Goal: Information Seeking & Learning: Learn about a topic

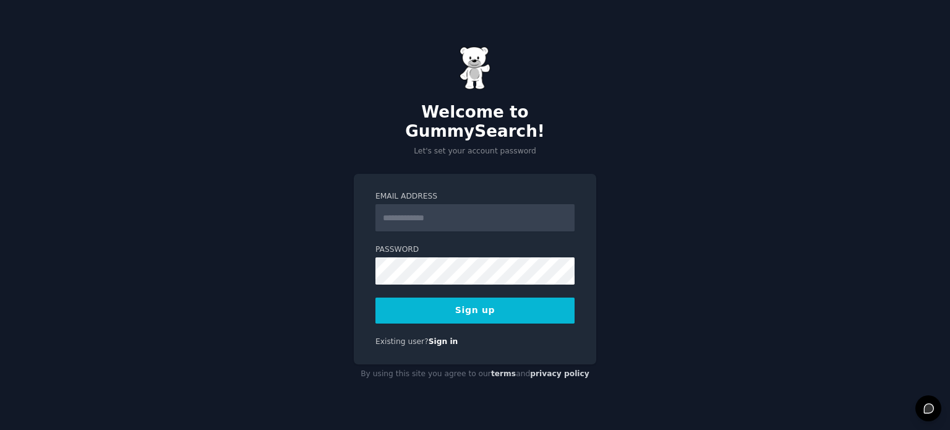
click at [418, 217] on input "Email Address" at bounding box center [475, 217] width 199 height 27
type input "**********"
click at [502, 305] on button "Sign up" at bounding box center [475, 311] width 199 height 26
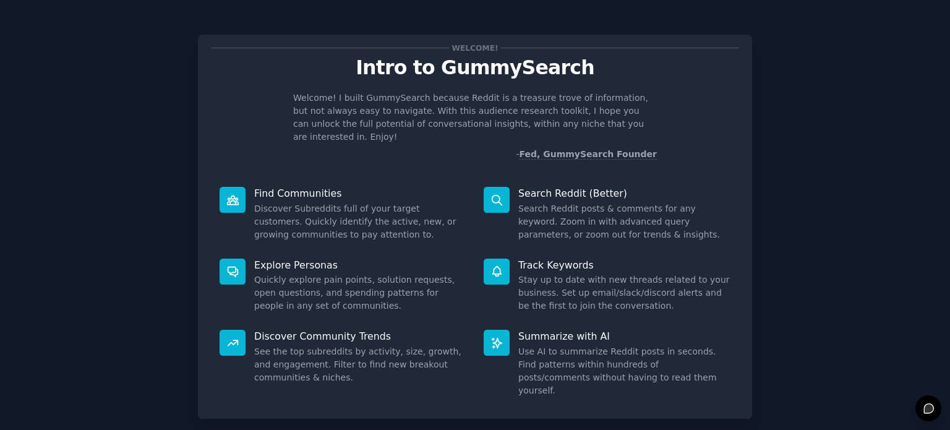
click at [557, 187] on p "Search Reddit (Better)" at bounding box center [625, 193] width 212 height 13
click at [308, 330] on p "Discover Community Trends" at bounding box center [360, 336] width 212 height 13
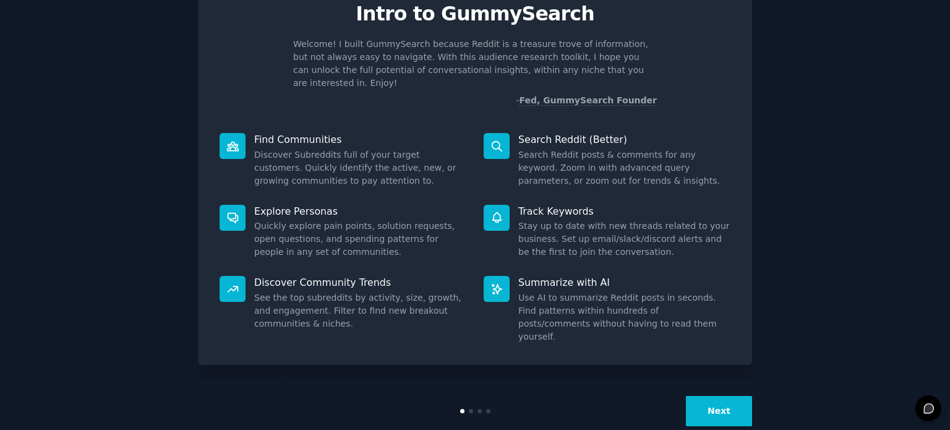
click at [736, 396] on button "Next" at bounding box center [719, 411] width 66 height 30
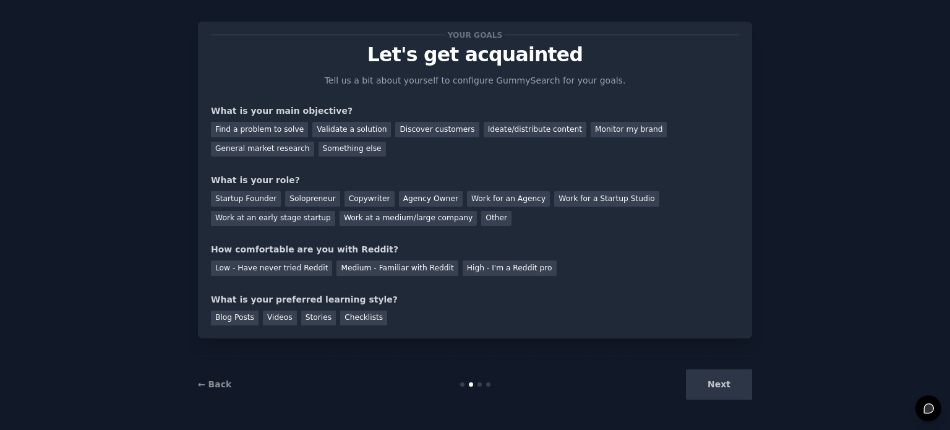
scroll to position [12, 0]
click at [215, 385] on link "← Back" at bounding box center [214, 385] width 33 height 10
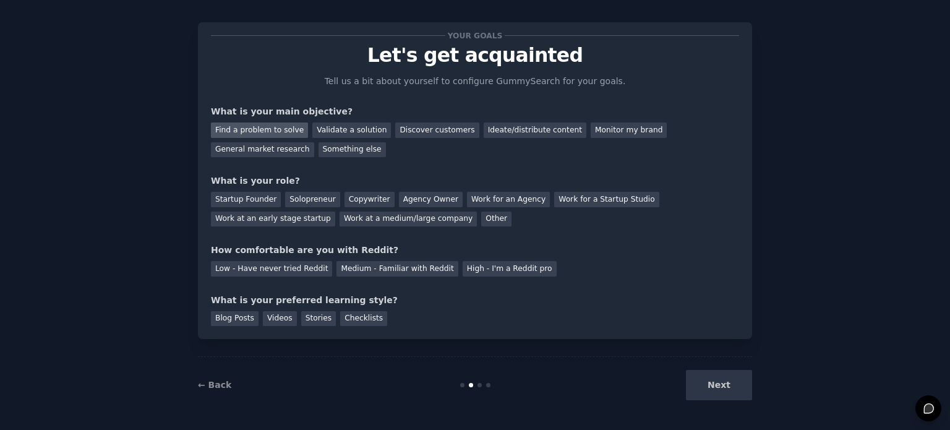
click at [266, 129] on div "Find a problem to solve" at bounding box center [259, 130] width 97 height 15
click at [346, 132] on div "Validate a solution" at bounding box center [351, 130] width 79 height 15
click at [403, 135] on div "Discover customers" at bounding box center [437, 130] width 84 height 15
click at [314, 142] on div "General market research" at bounding box center [262, 149] width 103 height 15
click at [235, 200] on div "Startup Founder" at bounding box center [246, 199] width 70 height 15
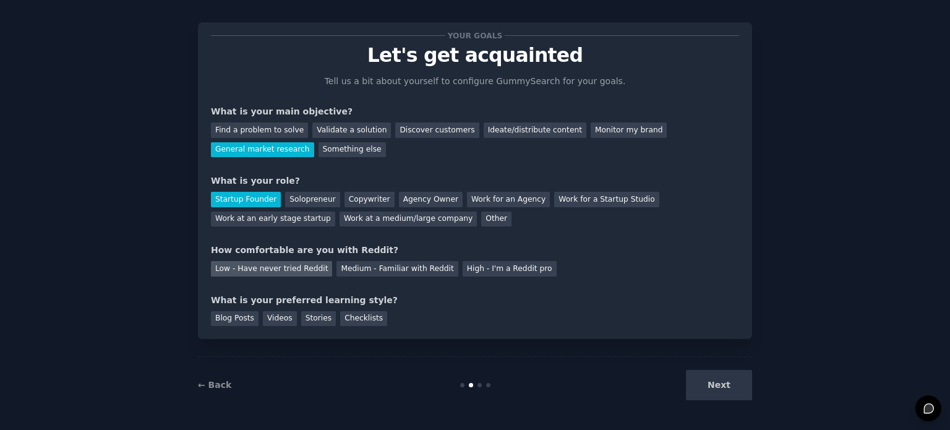
click at [266, 269] on div "Low - Have never tried Reddit" at bounding box center [271, 268] width 121 height 15
click at [238, 316] on div "Blog Posts" at bounding box center [235, 318] width 48 height 15
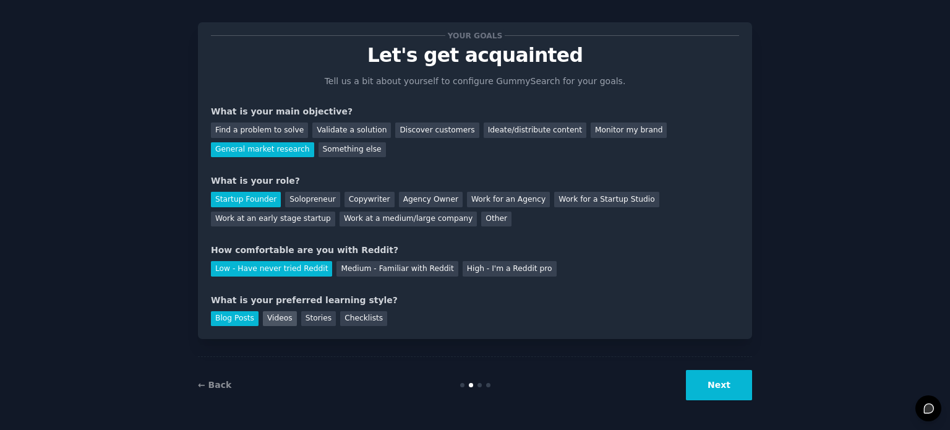
click at [276, 316] on div "Videos" at bounding box center [280, 318] width 34 height 15
click at [234, 321] on div "Blog Posts" at bounding box center [235, 318] width 48 height 15
click at [721, 390] on button "Next" at bounding box center [719, 385] width 66 height 30
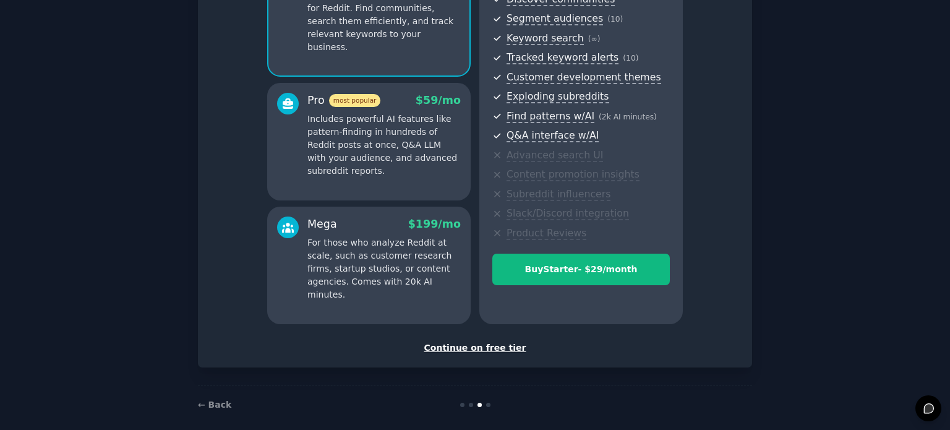
scroll to position [163, 0]
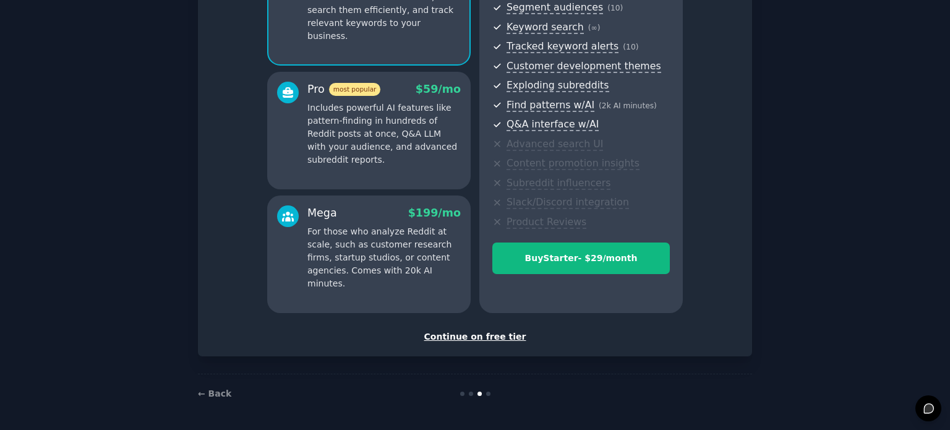
click at [480, 335] on div "Continue on free tier" at bounding box center [475, 336] width 528 height 13
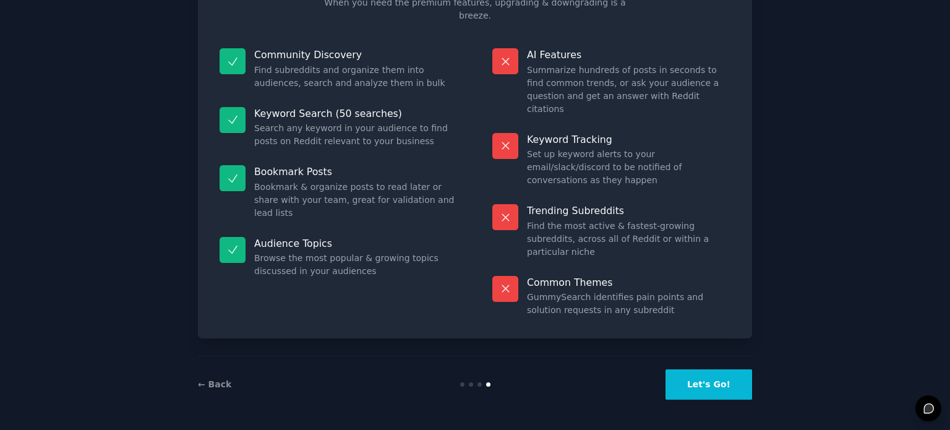
scroll to position [51, 0]
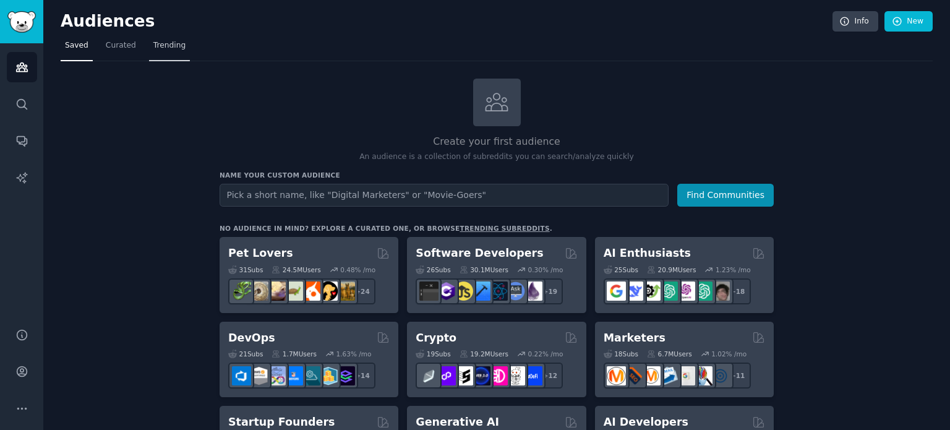
click at [161, 48] on span "Trending" at bounding box center [169, 45] width 32 height 11
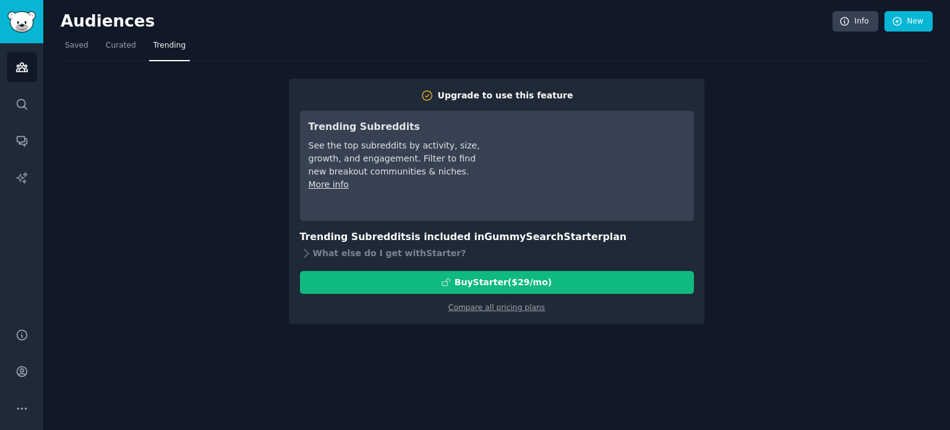
click at [725, 82] on div "Upgrade to use this feature Trending Subreddits See the top subreddits by activ…" at bounding box center [497, 192] width 872 height 263
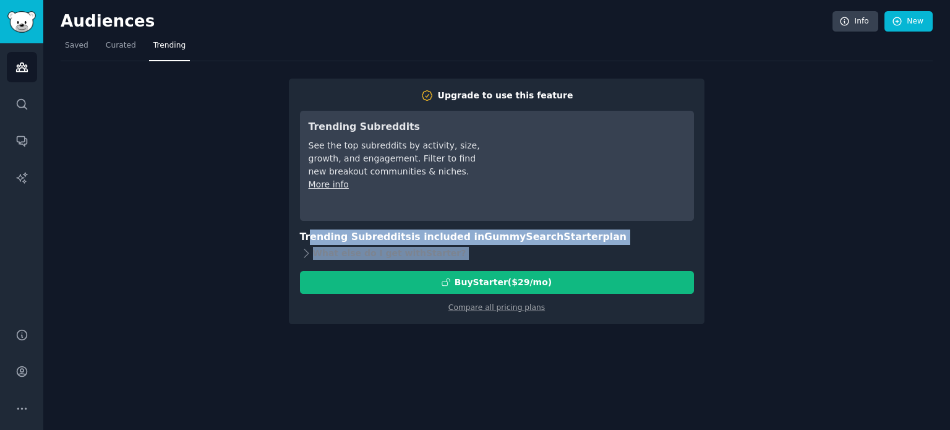
drag, startPoint x: 308, startPoint y: 237, endPoint x: 561, endPoint y: 264, distance: 254.5
click at [561, 264] on div "Upgrade to use this feature Trending Subreddits See the top subreddits by activ…" at bounding box center [497, 201] width 394 height 224
click at [302, 251] on icon at bounding box center [306, 253] width 13 height 13
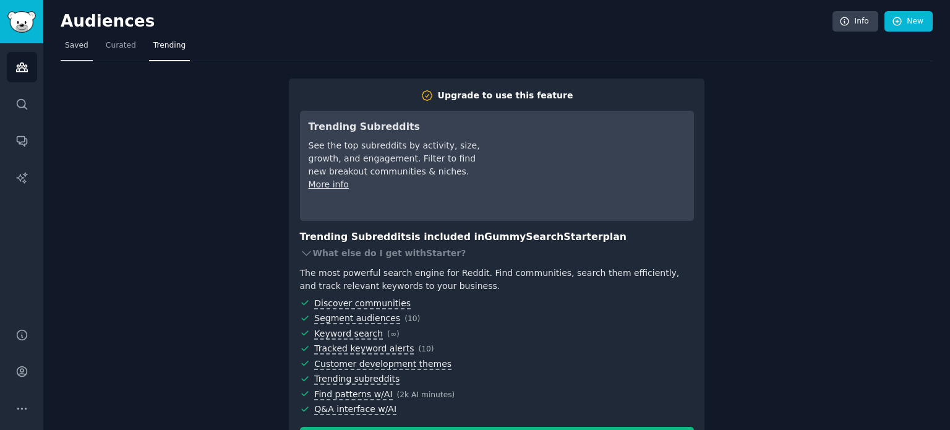
click at [83, 44] on span "Saved" at bounding box center [77, 45] width 24 height 11
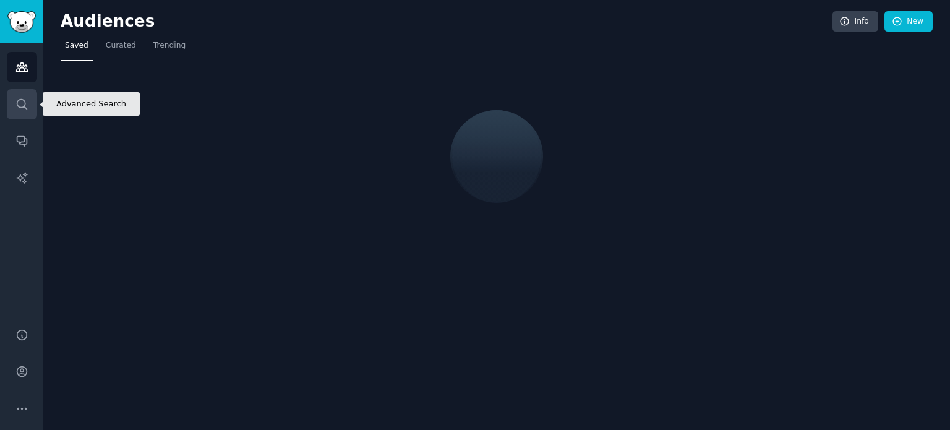
click at [26, 103] on icon "Sidebar" at bounding box center [21, 104] width 13 height 13
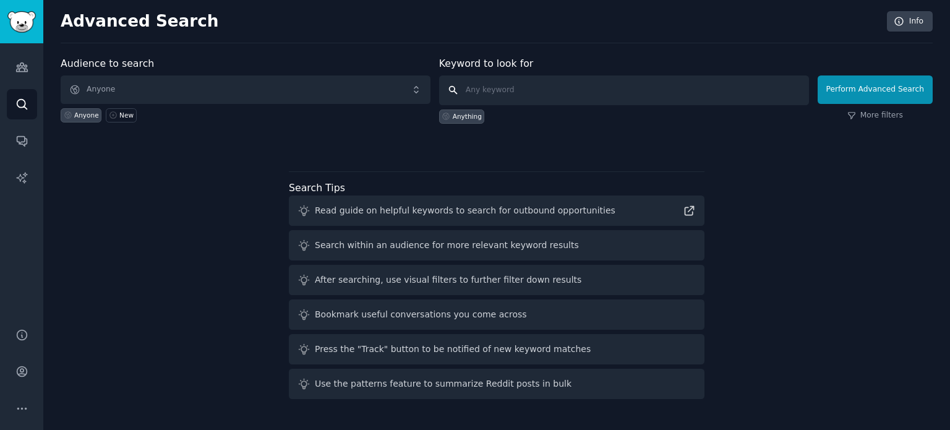
click at [517, 96] on input "text" at bounding box center [624, 90] width 370 height 30
click at [502, 165] on div "Audience to search Anyone Anyone New Keyword to look for Anything Perform Advan…" at bounding box center [497, 230] width 872 height 348
